Goal: Task Accomplishment & Management: Manage account settings

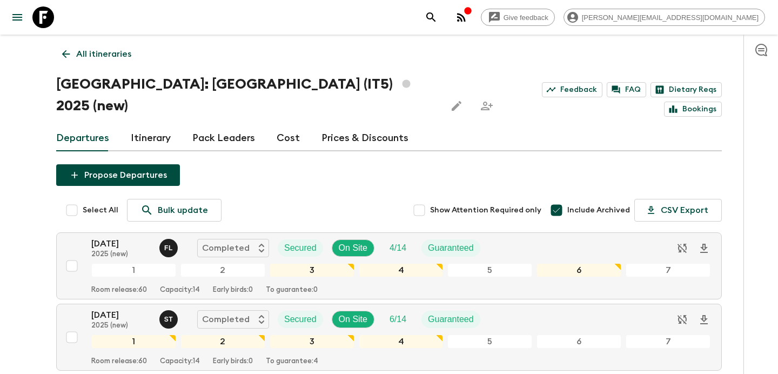
click at [113, 44] on link "All itineraries" at bounding box center [96, 54] width 81 height 22
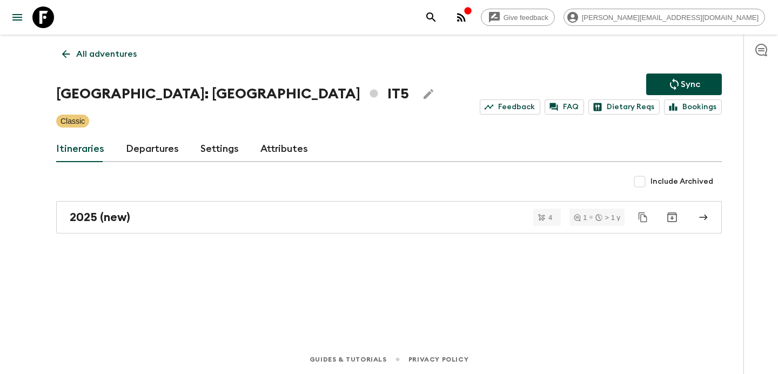
click at [113, 52] on p "All adventures" at bounding box center [106, 54] width 61 height 13
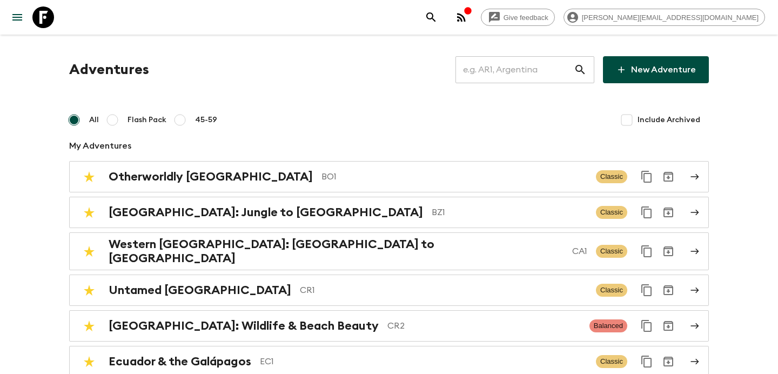
click at [498, 55] on input "text" at bounding box center [515, 70] width 118 height 30
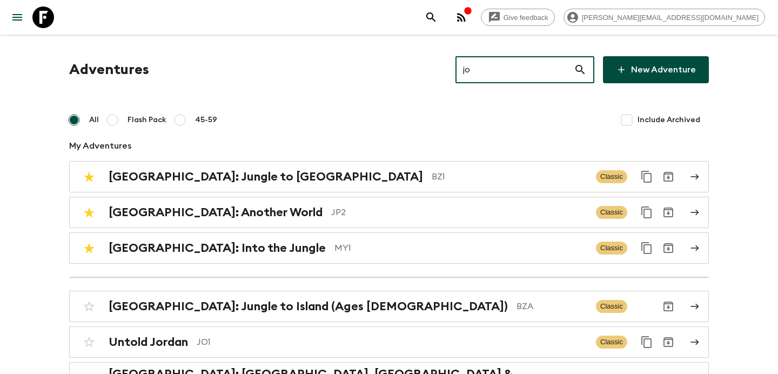
type input "jo1"
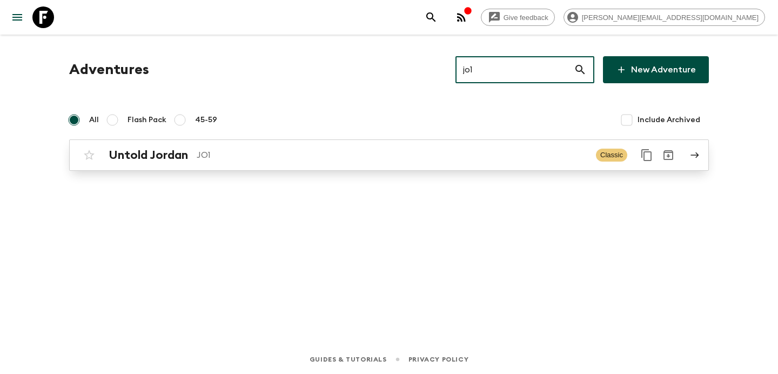
click at [455, 141] on link "Untold Jordan JO1 Classic" at bounding box center [389, 154] width 640 height 31
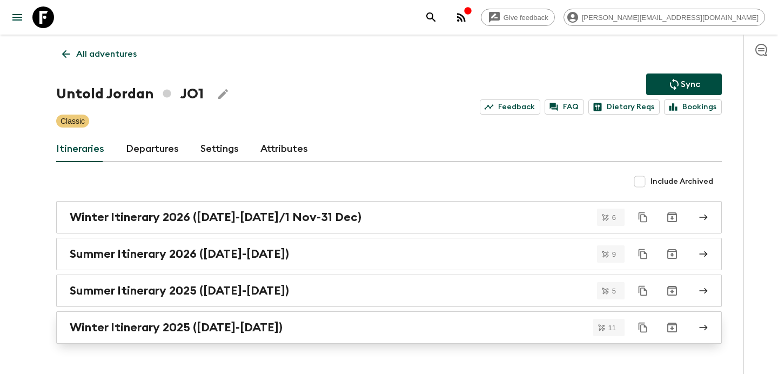
click at [288, 338] on link "Winter Itinerary 2025 ([DATE]-[DATE])" at bounding box center [389, 327] width 666 height 32
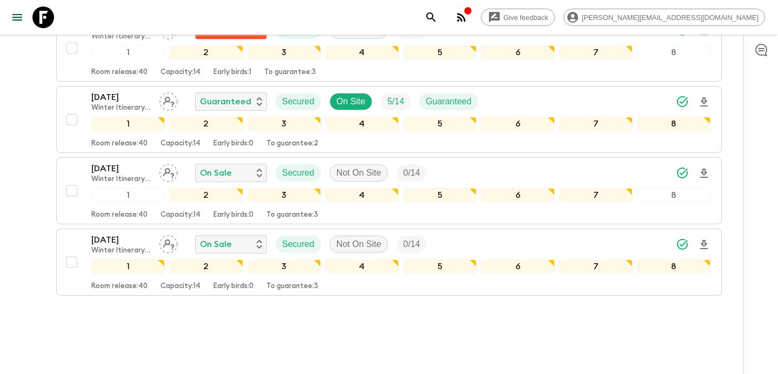
scroll to position [721, 0]
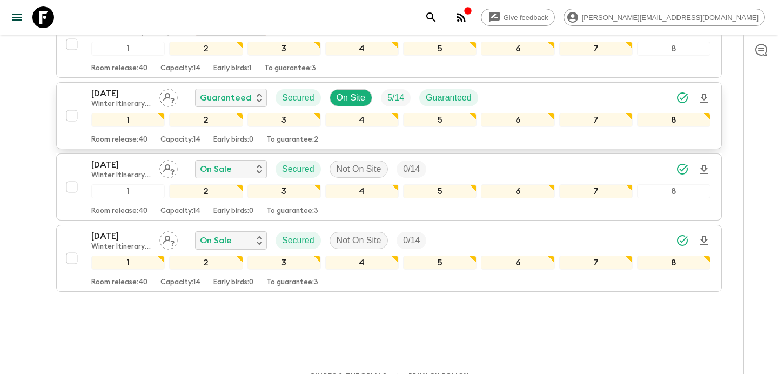
click at [507, 89] on div "[DATE] Winter Itinerary 2025 ([DATE]-[DATE]) Guaranteed Secured On Site 5 / 14 …" at bounding box center [400, 98] width 619 height 22
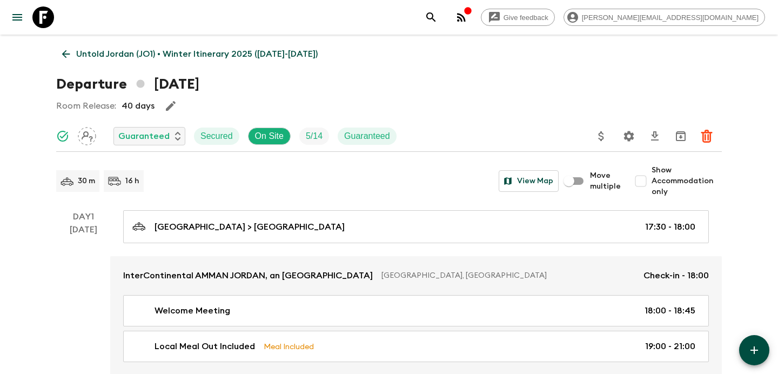
click at [103, 56] on p "Untold Jordan (JO1) • Winter Itinerary 2025 ([DATE]-[DATE])" at bounding box center [197, 54] width 242 height 13
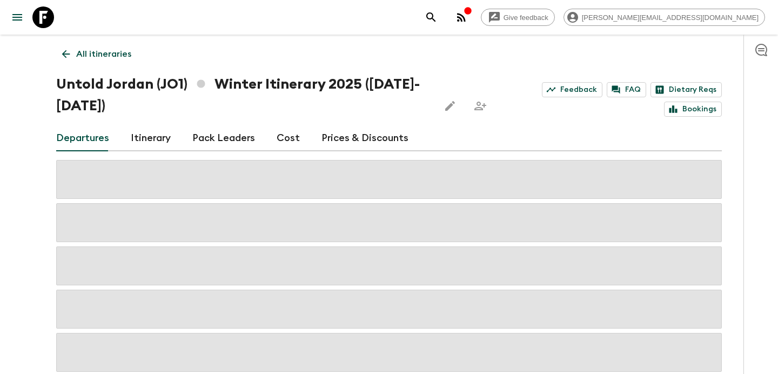
click at [68, 64] on link "All itineraries" at bounding box center [96, 54] width 81 height 22
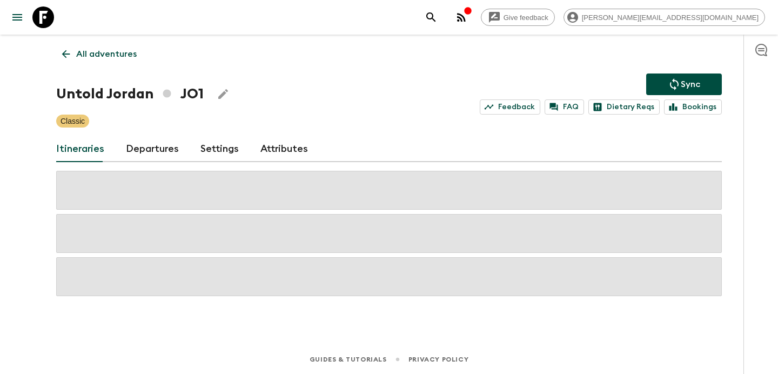
click at [111, 63] on link "All adventures" at bounding box center [99, 54] width 86 height 22
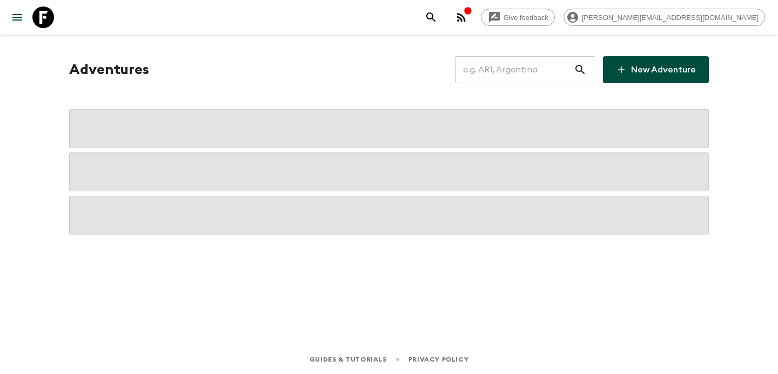
click at [549, 73] on input "text" at bounding box center [515, 70] width 118 height 30
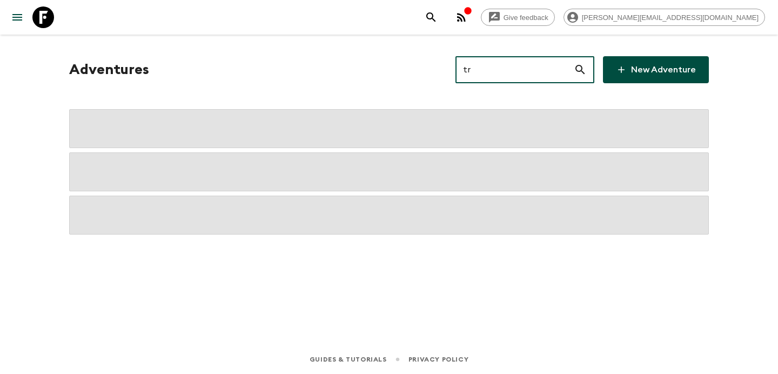
type input "tr1"
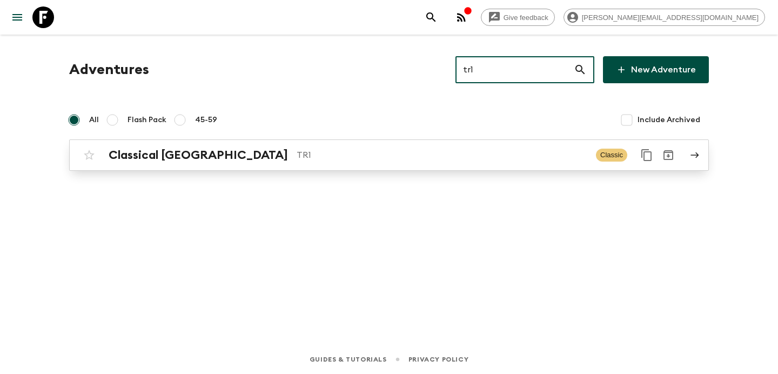
click at [408, 146] on div "Classical Türkiye TR1 Classic" at bounding box center [367, 155] width 579 height 22
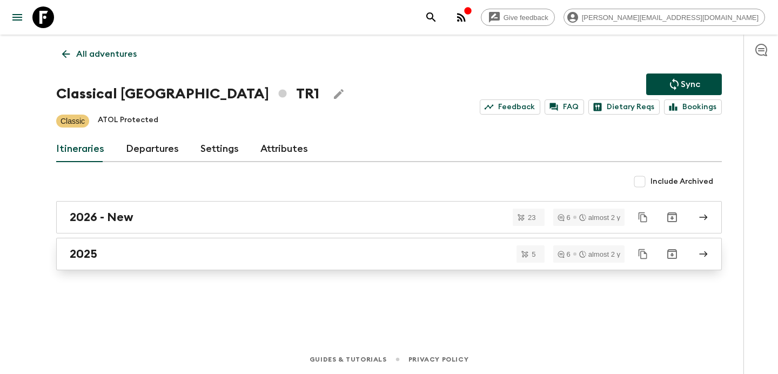
click at [290, 255] on div "2025" at bounding box center [379, 254] width 618 height 14
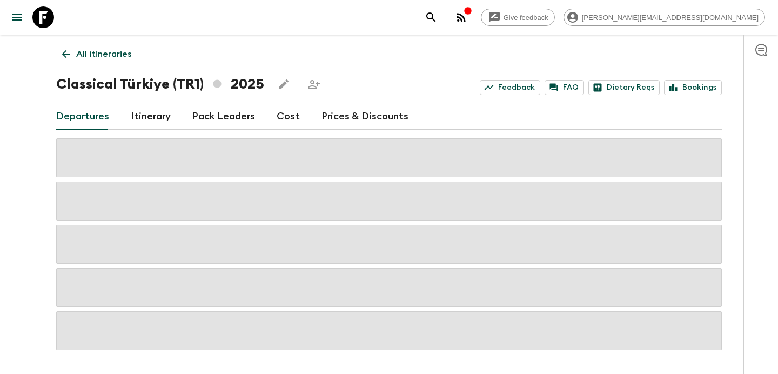
click at [287, 115] on link "Cost" at bounding box center [288, 117] width 23 height 26
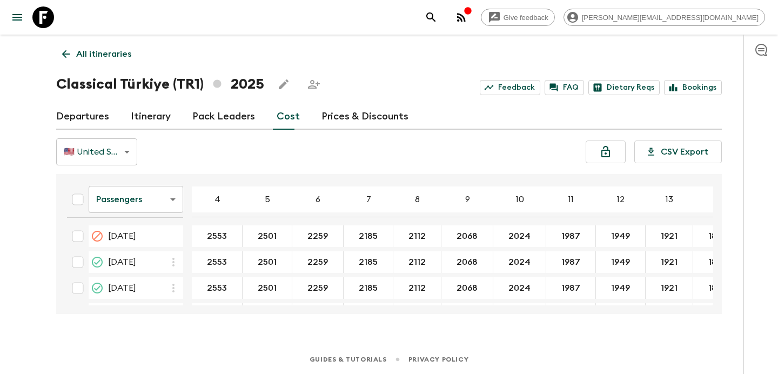
click at [117, 62] on link "All itineraries" at bounding box center [96, 54] width 81 height 22
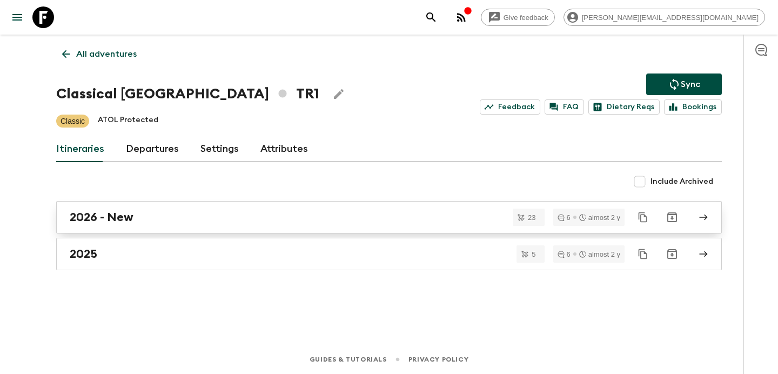
click at [213, 216] on div "2026 - New" at bounding box center [379, 217] width 618 height 14
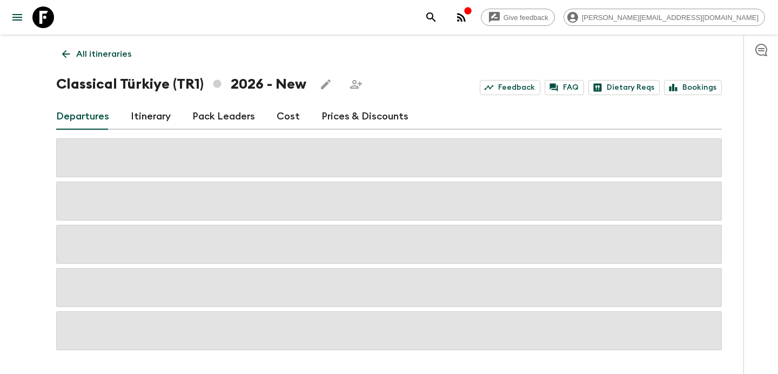
click at [279, 122] on link "Cost" at bounding box center [288, 117] width 23 height 26
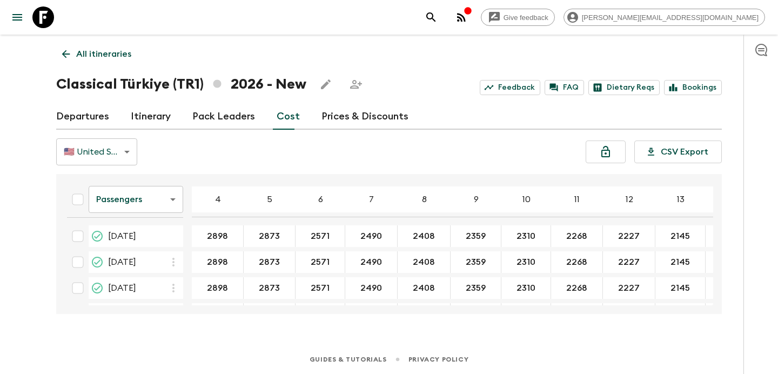
click at [124, 148] on body "Give feedback [PERSON_NAME][EMAIL_ADDRESS][DOMAIN_NAME] All itineraries Classic…" at bounding box center [389, 187] width 778 height 374
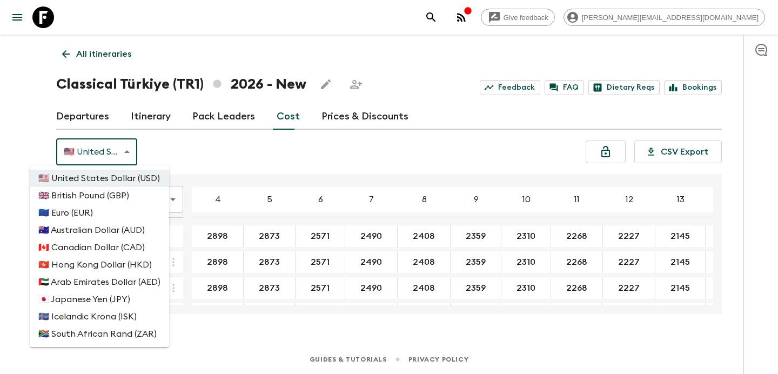
click at [110, 213] on li "🇪🇺 Euro (EUR)" at bounding box center [99, 212] width 139 height 17
type input "EUR"
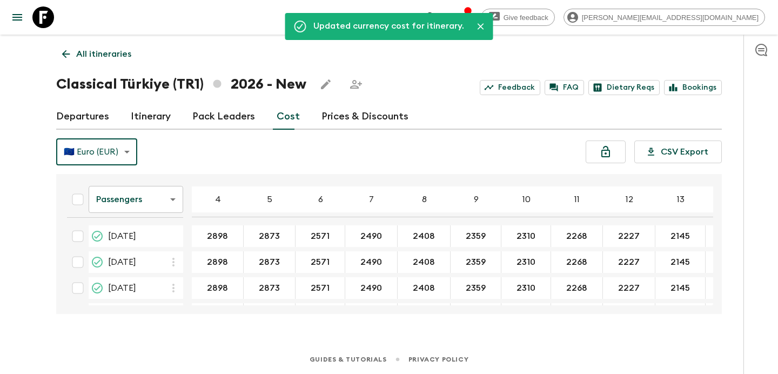
click at [128, 52] on p "All itineraries" at bounding box center [103, 54] width 55 height 13
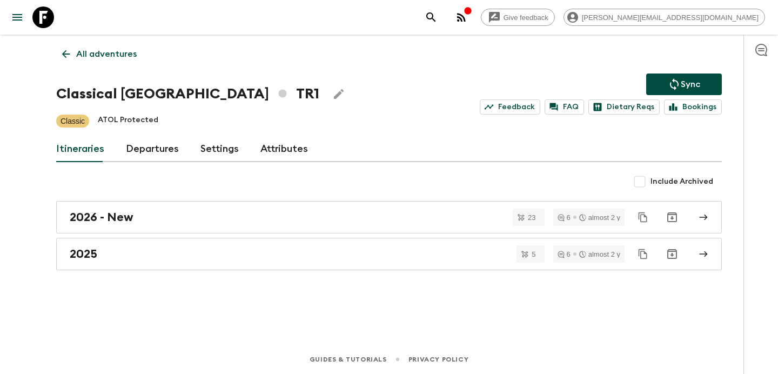
click at [128, 52] on p "All adventures" at bounding box center [106, 54] width 61 height 13
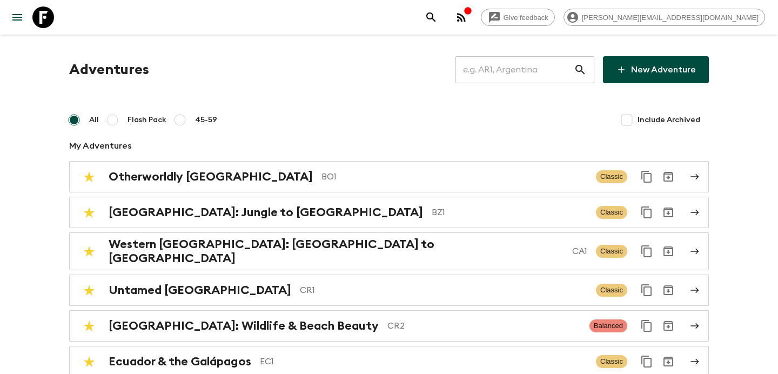
click at [527, 72] on input "text" at bounding box center [515, 70] width 118 height 30
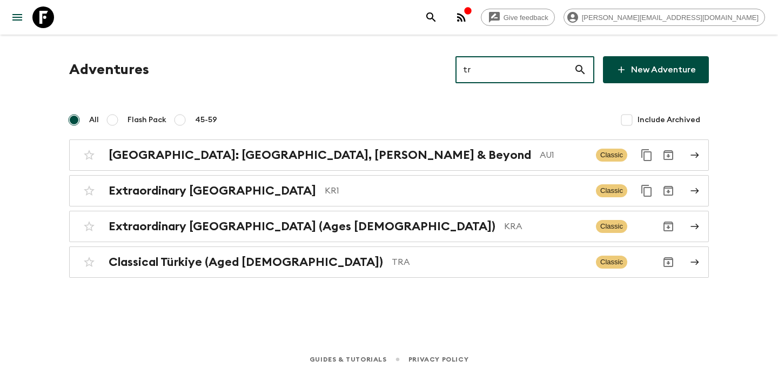
type input "tra"
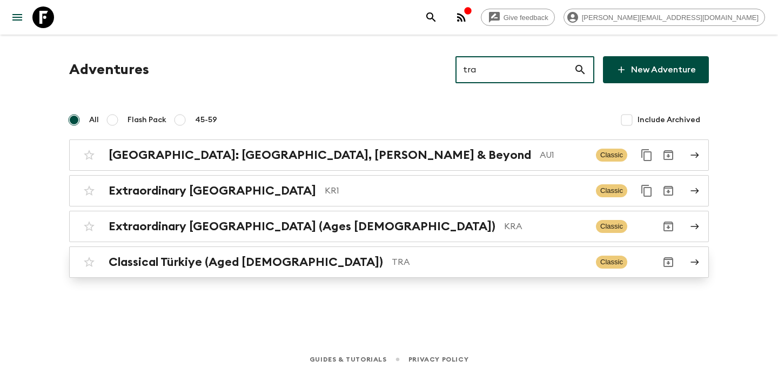
click at [392, 264] on p "TRA" at bounding box center [490, 262] width 196 height 13
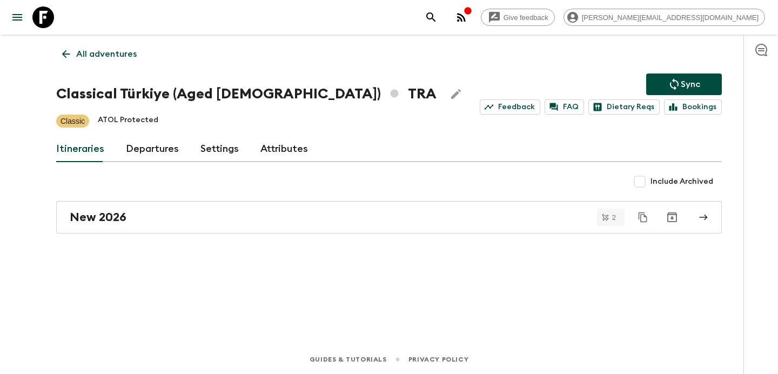
click at [344, 236] on div "All adventures Classical Türkiye (Aged [DEMOGRAPHIC_DATA]) TRA Sync Feedback FA…" at bounding box center [389, 175] width 692 height 280
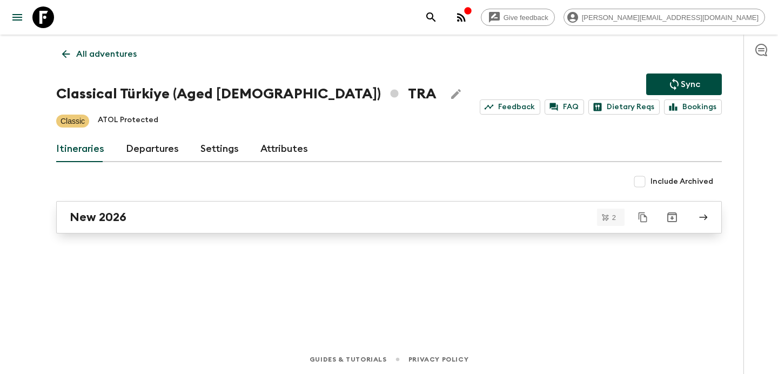
click at [355, 228] on link "New 2026" at bounding box center [389, 217] width 666 height 32
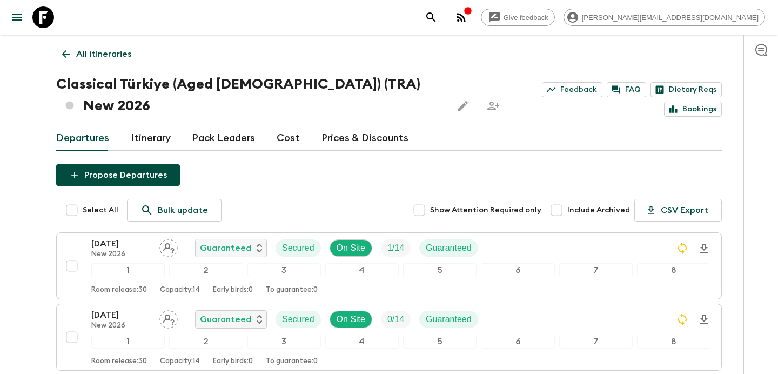
click at [288, 125] on link "Cost" at bounding box center [288, 138] width 23 height 26
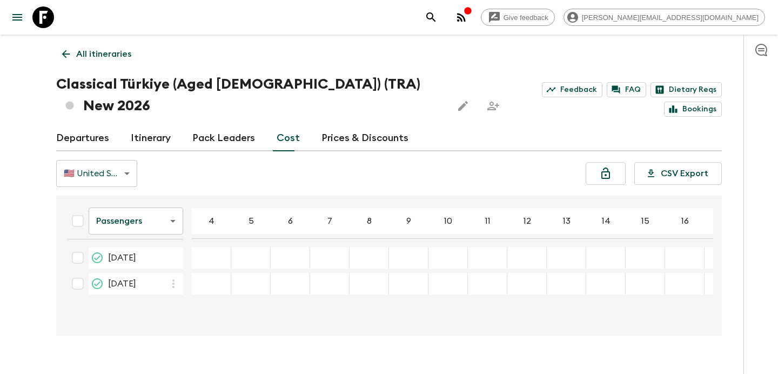
click at [103, 154] on body "Give feedback [PERSON_NAME][EMAIL_ADDRESS][DOMAIN_NAME] All itineraries Classic…" at bounding box center [389, 197] width 778 height 395
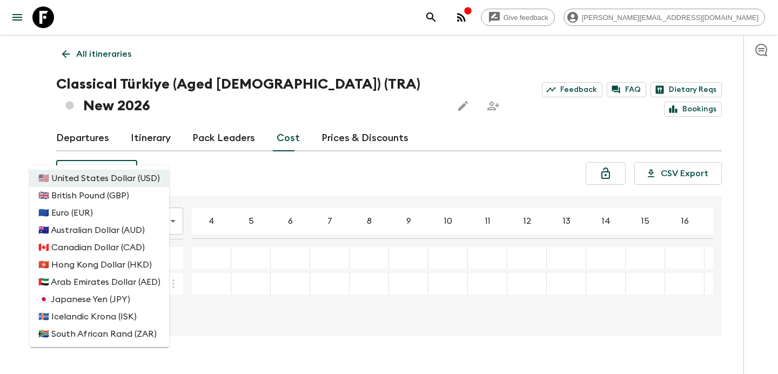
click at [104, 212] on li "🇪🇺 Euro (EUR)" at bounding box center [99, 212] width 139 height 17
type input "EUR"
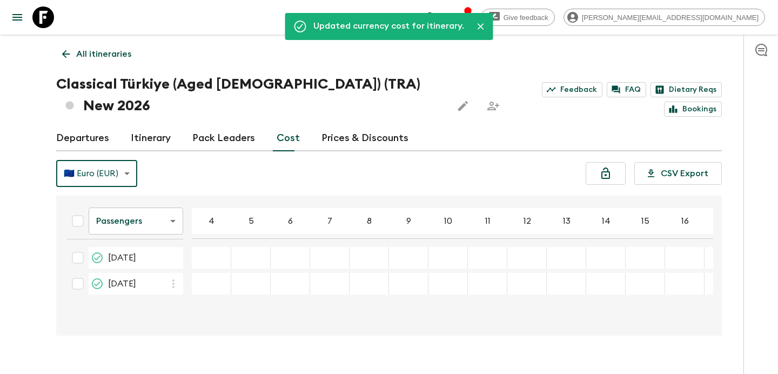
click at [89, 57] on p "All itineraries" at bounding box center [103, 54] width 55 height 13
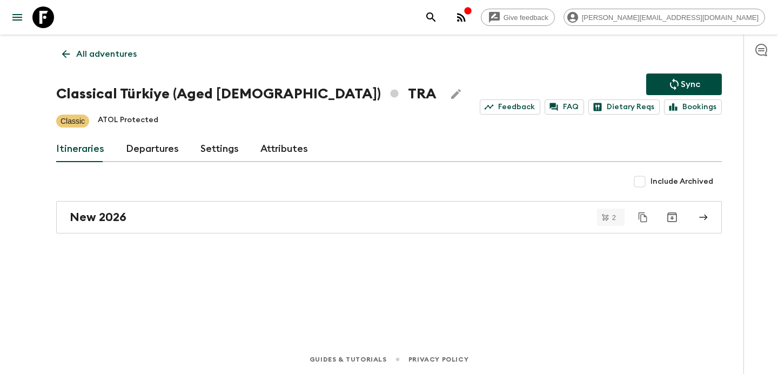
click at [639, 174] on input "Include Archived" at bounding box center [640, 182] width 22 height 22
checkbox input "true"
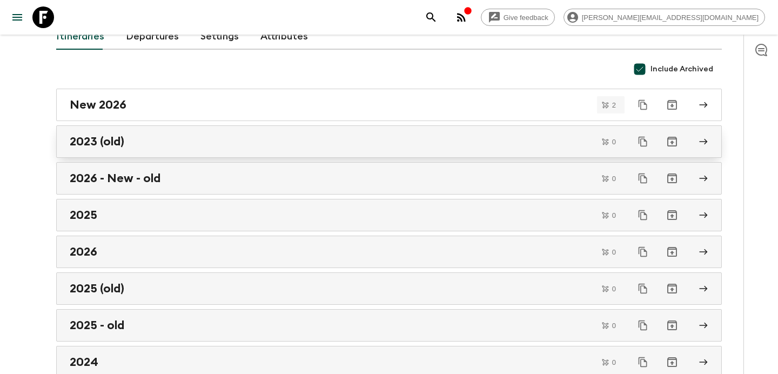
scroll to position [113, 0]
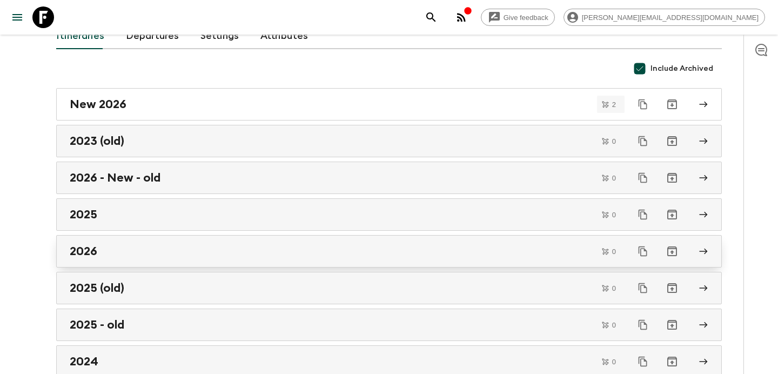
click at [353, 250] on div "2026" at bounding box center [379, 251] width 618 height 14
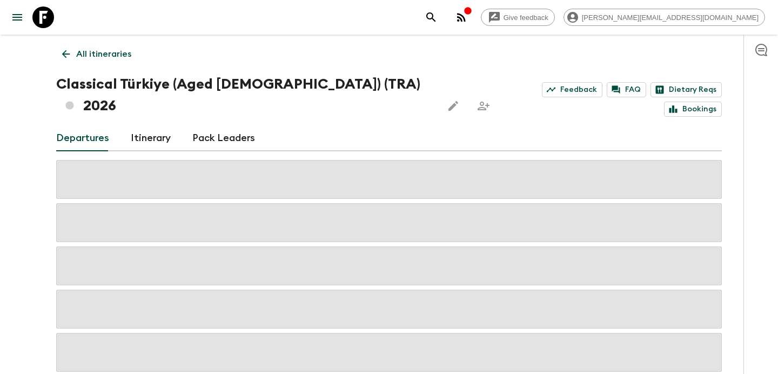
click at [447, 99] on icon "Edit this itinerary" at bounding box center [453, 105] width 13 height 13
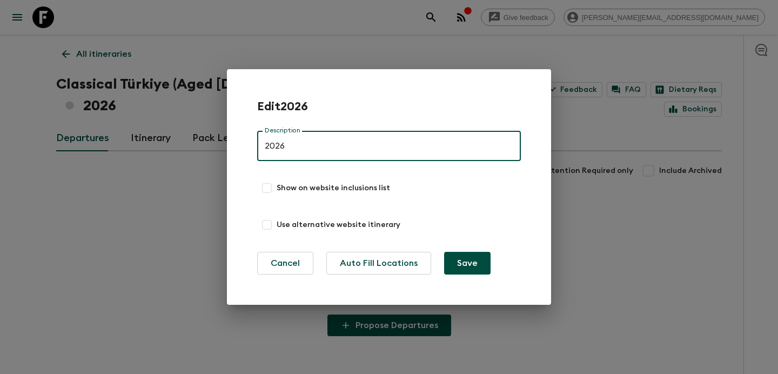
drag, startPoint x: 296, startPoint y: 145, endPoint x: 235, endPoint y: 135, distance: 62.5
click at [235, 135] on div "Edit 2026 Description 2026 Description Show on website inclusions list Use alte…" at bounding box center [389, 187] width 324 height 236
type input "old"
click at [444, 252] on button "Save" at bounding box center [467, 263] width 46 height 23
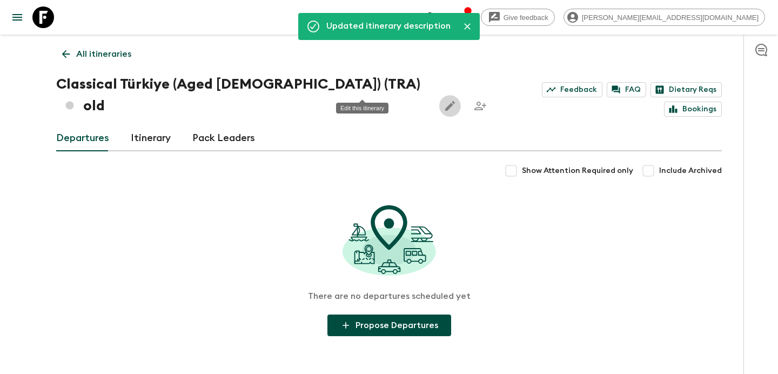
click at [98, 44] on link "All itineraries" at bounding box center [96, 54] width 81 height 22
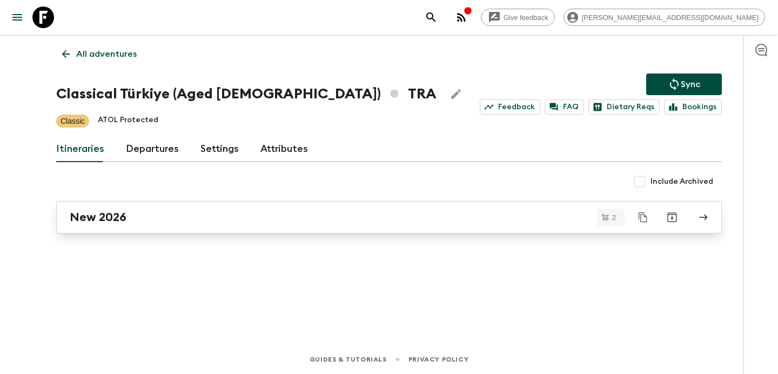
click at [496, 217] on div "New 2026" at bounding box center [379, 217] width 618 height 14
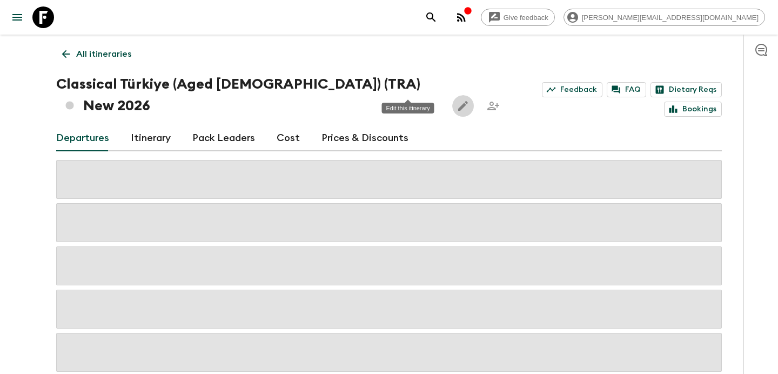
click at [457, 99] on icon "Edit this itinerary" at bounding box center [463, 105] width 13 height 13
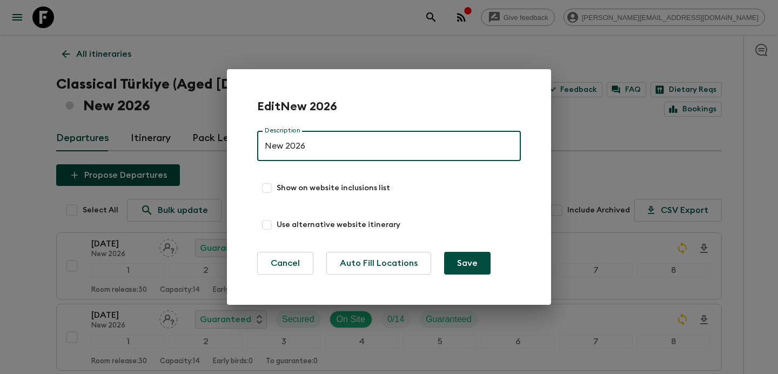
drag, startPoint x: 286, startPoint y: 146, endPoint x: 245, endPoint y: 144, distance: 40.6
click at [245, 144] on div "Edit New 2026 Description New 2026 Description Show on website inclusions list …" at bounding box center [389, 187] width 324 height 236
type input "2026"
click at [444, 252] on button "Save" at bounding box center [467, 263] width 46 height 23
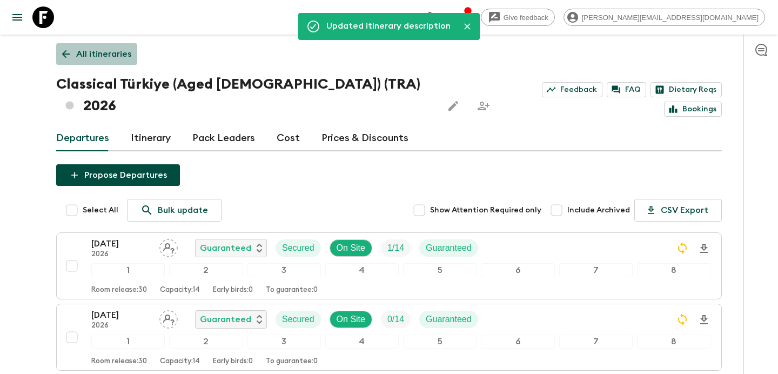
click at [117, 54] on p "All itineraries" at bounding box center [103, 54] width 55 height 13
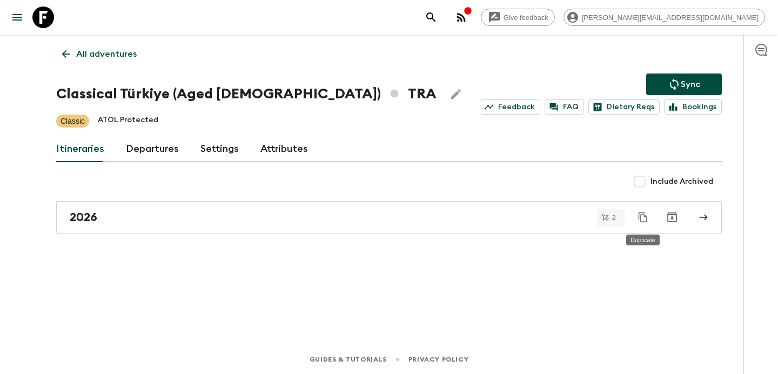
click at [646, 218] on icon "Duplicate" at bounding box center [643, 217] width 11 height 11
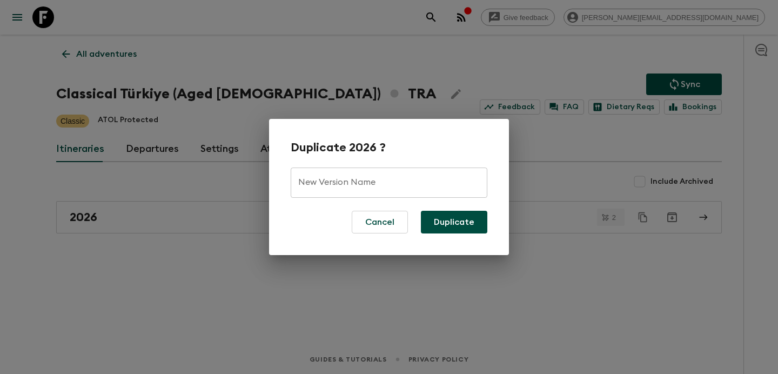
click at [400, 175] on input "New Version Name" at bounding box center [389, 183] width 197 height 30
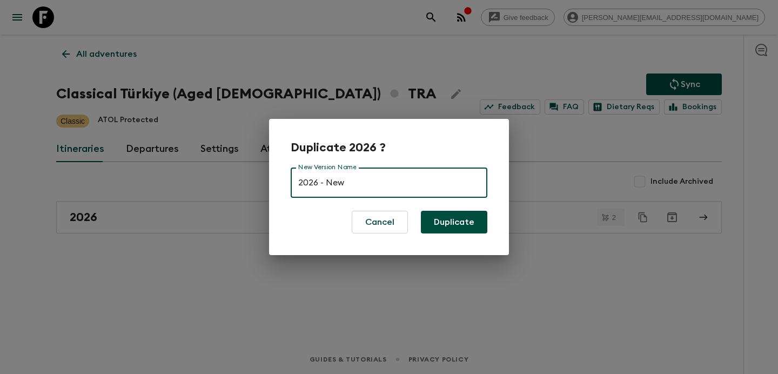
type input "2026 - New"
click at [421, 211] on button "Duplicate" at bounding box center [454, 222] width 66 height 23
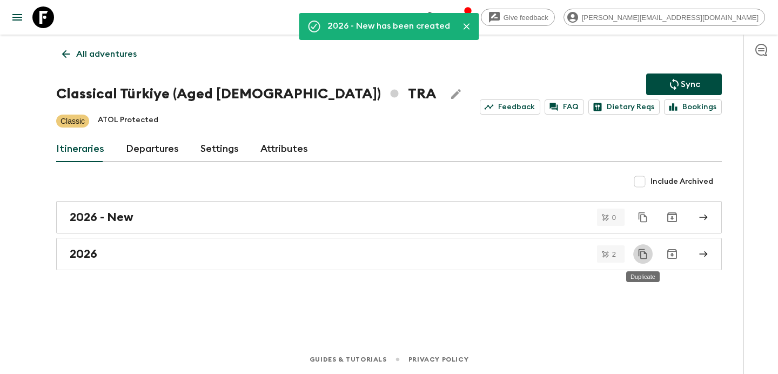
click at [118, 53] on p "All adventures" at bounding box center [106, 54] width 61 height 13
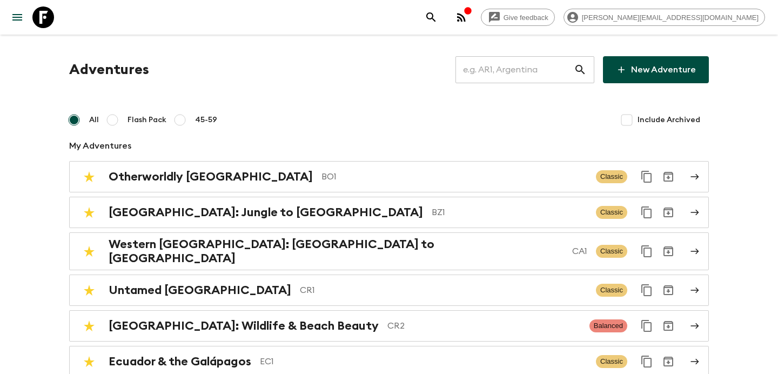
click at [515, 71] on input "text" at bounding box center [515, 70] width 118 height 30
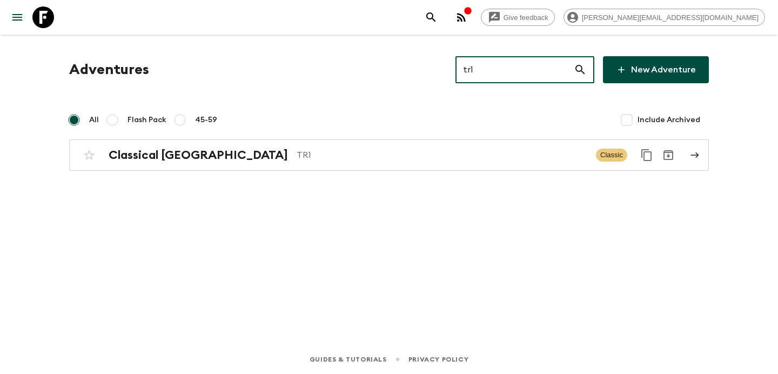
type input "tr1"
click at [364, 172] on div "Adventures tr1 ​ New Adventure All Flash Pack 45-59 Include Archived Classical …" at bounding box center [389, 175] width 692 height 280
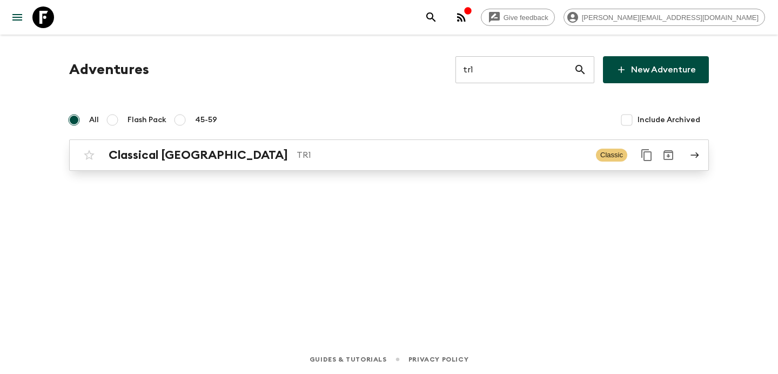
click at [370, 150] on p "TR1" at bounding box center [442, 155] width 291 height 13
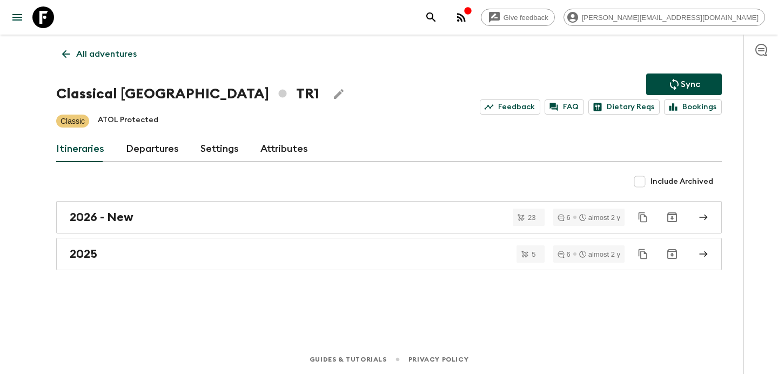
click at [633, 181] on input "Include Archived" at bounding box center [640, 182] width 22 height 22
checkbox input "true"
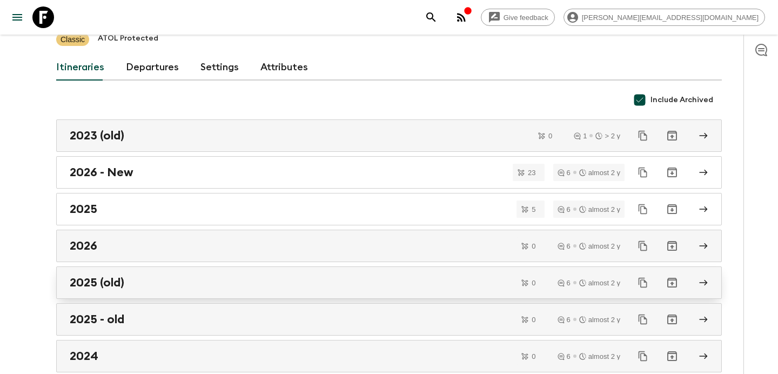
scroll to position [89, 0]
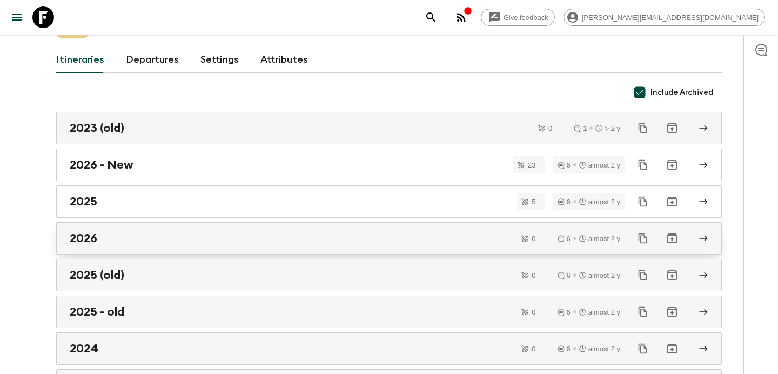
click at [271, 240] on div "2026" at bounding box center [379, 238] width 618 height 14
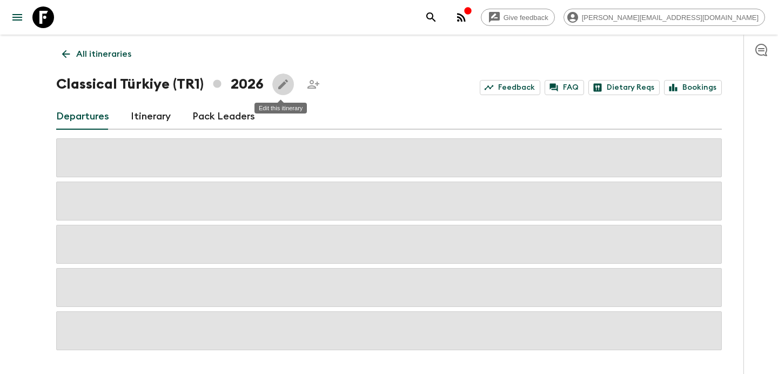
click at [277, 84] on icon "Edit this itinerary" at bounding box center [283, 84] width 13 height 13
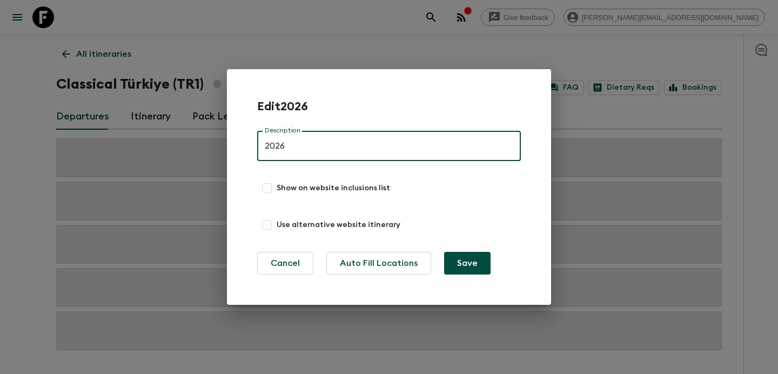
drag, startPoint x: 290, startPoint y: 143, endPoint x: 226, endPoint y: 132, distance: 64.7
click at [227, 132] on div "Edit 2026 Description 2026 Description Show on website inclusions list Use alte…" at bounding box center [389, 187] width 324 height 236
type input "old"
click at [444, 252] on button "Save" at bounding box center [467, 263] width 46 height 23
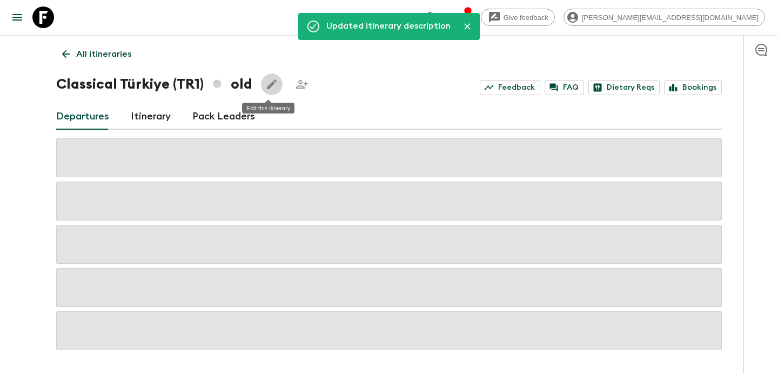
click at [96, 45] on link "All itineraries" at bounding box center [96, 54] width 81 height 22
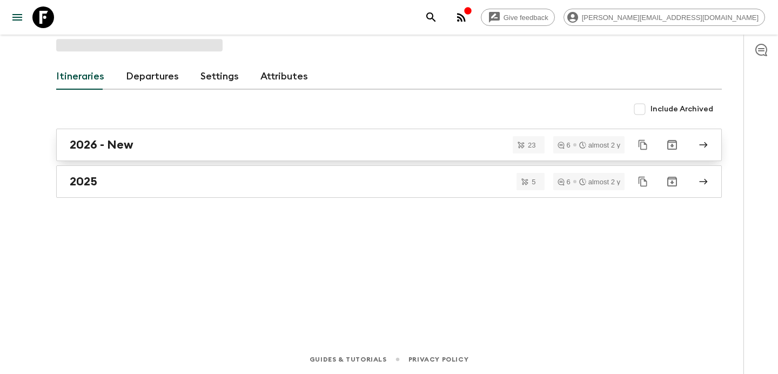
click at [396, 138] on div "2026 - New" at bounding box center [379, 145] width 618 height 14
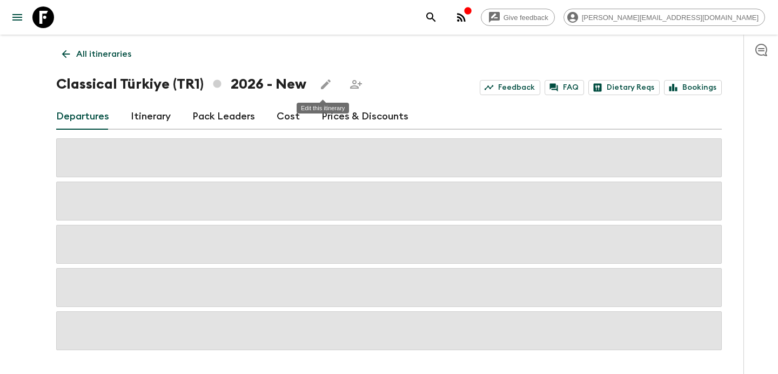
click at [319, 80] on icon "Edit this itinerary" at bounding box center [325, 84] width 13 height 13
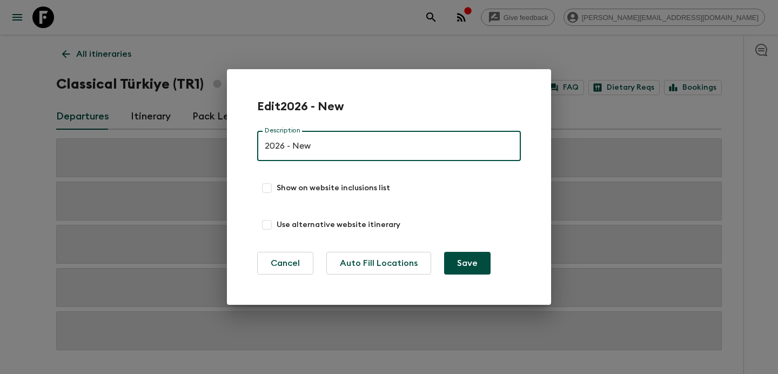
drag, startPoint x: 316, startPoint y: 145, endPoint x: 285, endPoint y: 141, distance: 31.6
click at [285, 141] on input "2026 - New" at bounding box center [389, 146] width 264 height 30
type input "2026"
click at [444, 252] on button "Save" at bounding box center [467, 263] width 46 height 23
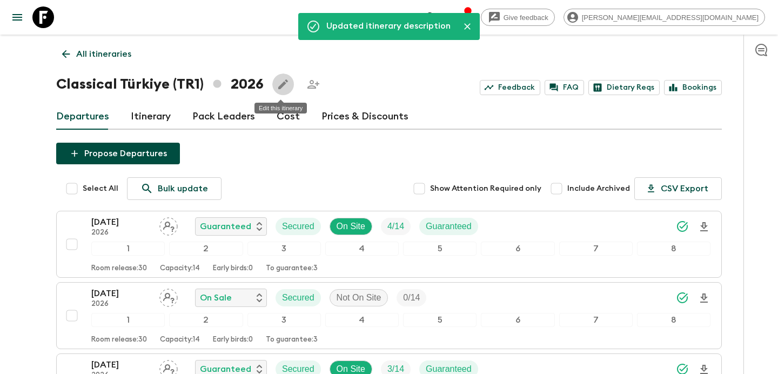
click at [111, 54] on p "All itineraries" at bounding box center [103, 54] width 55 height 13
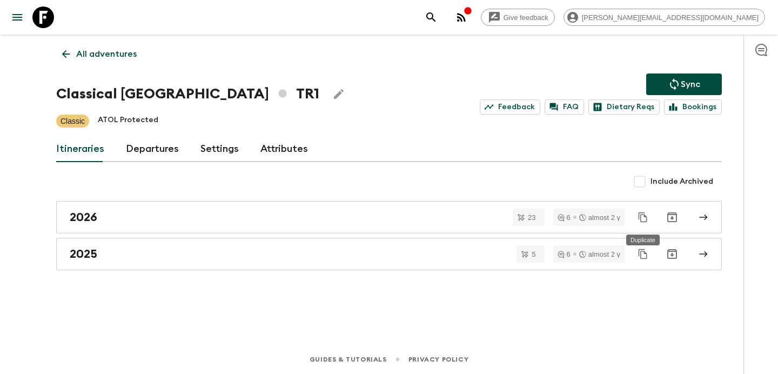
click at [645, 215] on icon "Duplicate" at bounding box center [643, 217] width 11 height 11
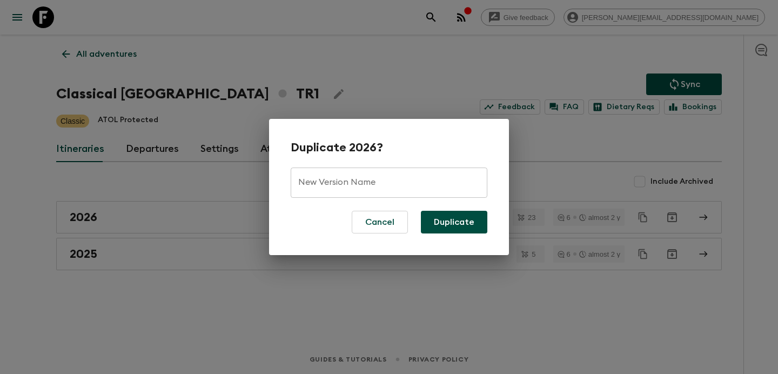
click at [356, 183] on input "New Version Name" at bounding box center [389, 183] width 197 height 30
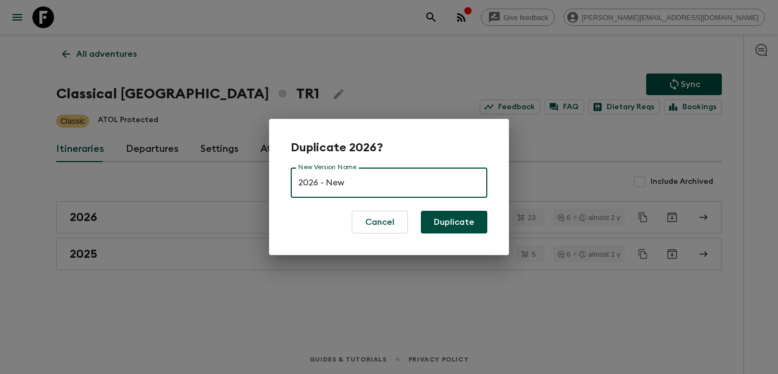
type input "2026 - New"
click at [421, 211] on button "Duplicate" at bounding box center [454, 222] width 66 height 23
